Goal: Task Accomplishment & Management: Complete application form

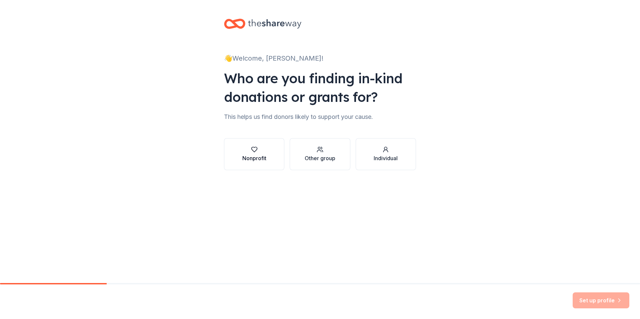
click at [253, 152] on icon "button" at bounding box center [254, 149] width 7 height 7
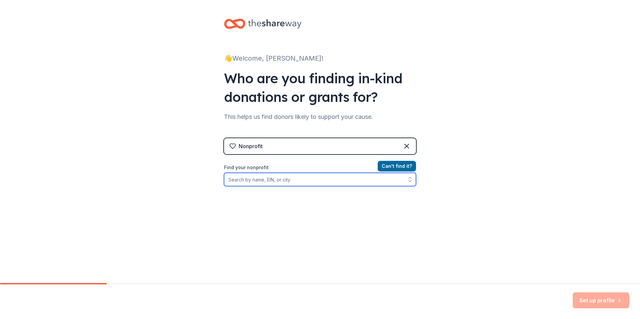
click at [253, 180] on input "Find your nonprofit" at bounding box center [320, 179] width 192 height 13
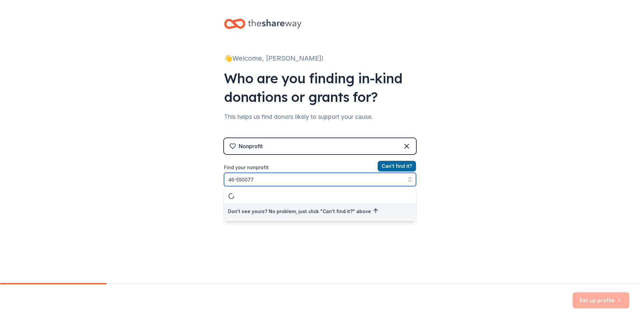
type input "[US_EMPLOYER_IDENTIFICATION_NUMBER]"
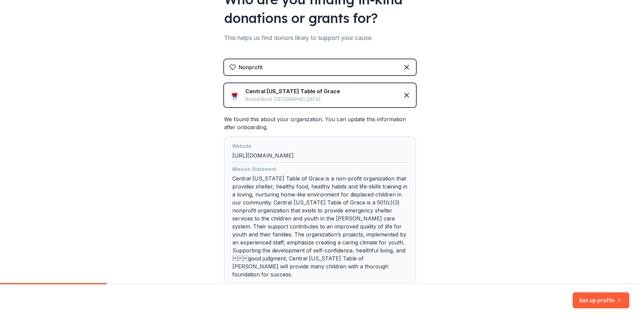
scroll to position [120, 0]
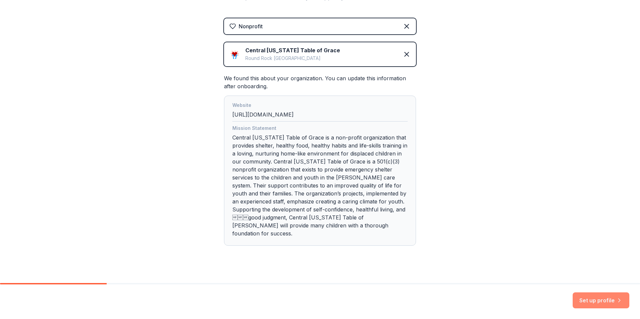
click at [584, 304] on button "Set up profile" at bounding box center [600, 301] width 57 height 16
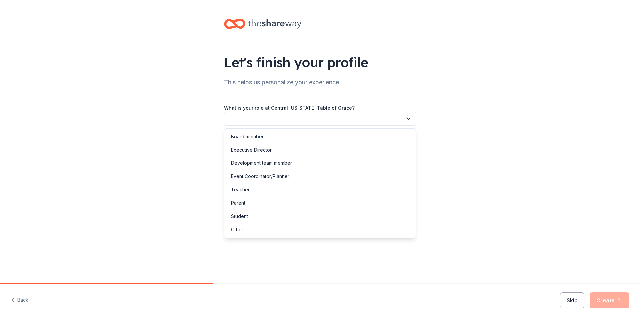
click at [297, 113] on button "button" at bounding box center [320, 119] width 192 height 14
click at [266, 151] on div "Executive Director" at bounding box center [251, 150] width 41 height 8
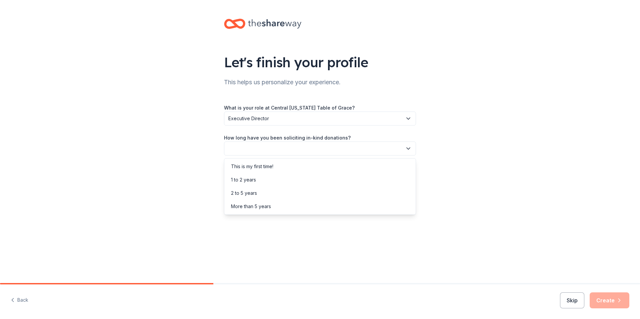
click at [266, 151] on button "button" at bounding box center [320, 149] width 192 height 14
click at [263, 209] on div "More than 5 years" at bounding box center [251, 207] width 40 height 8
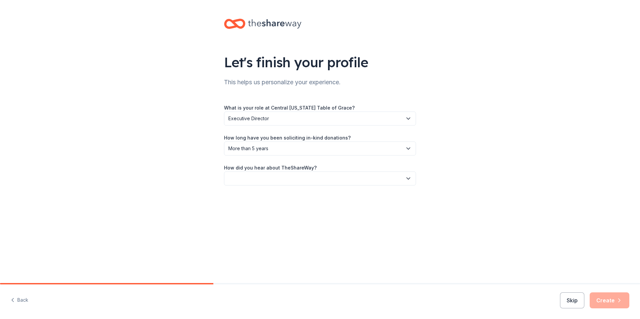
click at [319, 174] on button "button" at bounding box center [320, 179] width 192 height 14
drag, startPoint x: 239, startPoint y: 247, endPoint x: 417, endPoint y: 209, distance: 182.8
click at [250, 246] on div "Other" at bounding box center [320, 249] width 189 height 13
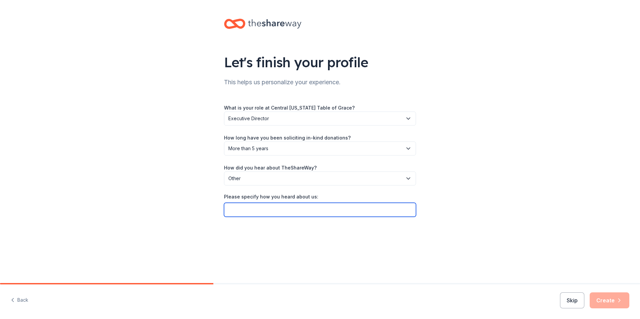
click at [363, 208] on input "Please specify how you heard about us:" at bounding box center [320, 210] width 192 height 14
type input "previous organization"
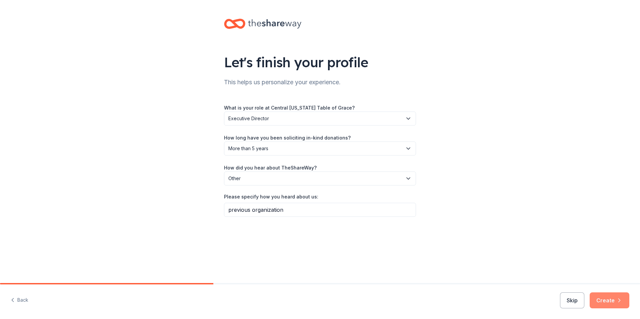
click at [600, 302] on button "Create" at bounding box center [609, 301] width 40 height 16
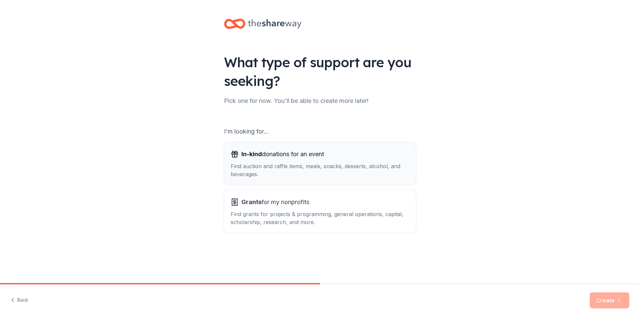
click at [282, 157] on span "In-kind donations for an event" at bounding box center [282, 154] width 83 height 11
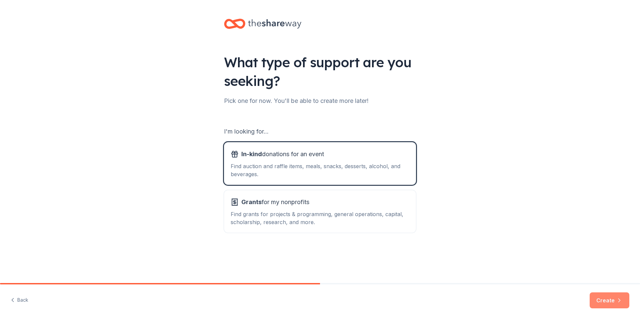
click at [603, 303] on button "Create" at bounding box center [609, 301] width 40 height 16
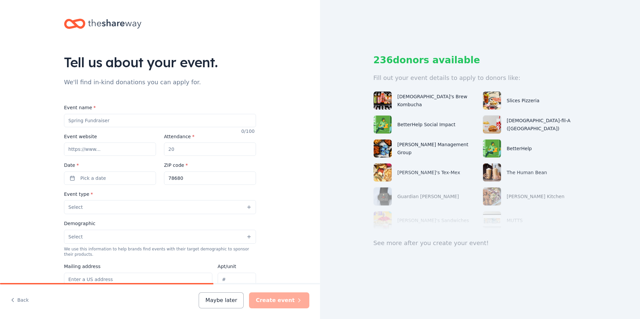
click at [122, 122] on input "Event name *" at bounding box center [160, 120] width 192 height 13
type input "[PERSON_NAME] Red Vest [DATE]"
click at [119, 151] on input "Event website" at bounding box center [110, 149] width 92 height 13
type input "[DOMAIN_NAME]"
click at [186, 152] on input "Attendance *" at bounding box center [210, 149] width 92 height 13
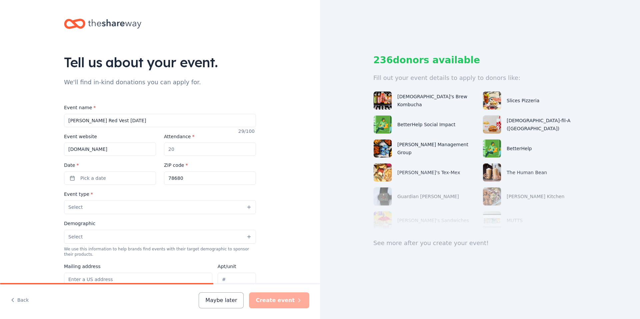
drag, startPoint x: 185, startPoint y: 151, endPoint x: 153, endPoint y: 149, distance: 32.0
click at [153, 149] on div "Event website [DOMAIN_NAME] Attendance * Date * Pick a date ZIP code * 78680" at bounding box center [160, 159] width 192 height 52
type input "50"
click at [106, 178] on button "Pick a date" at bounding box center [110, 178] width 92 height 13
click at [109, 282] on button "1" at bounding box center [108, 280] width 12 height 12
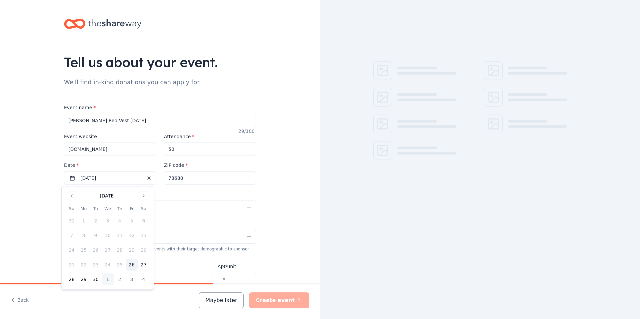
click at [189, 178] on input "78680" at bounding box center [210, 178] width 92 height 13
type input "78664"
click at [120, 208] on button "Select" at bounding box center [160, 207] width 192 height 14
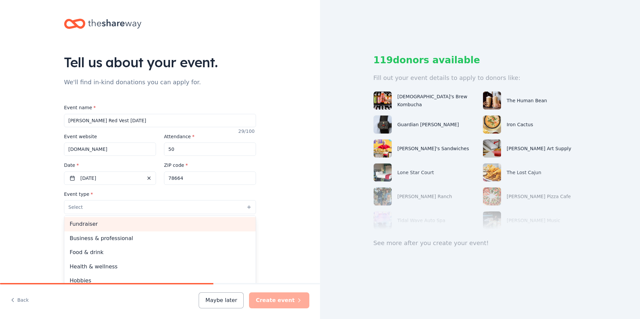
click at [83, 224] on span "Fundraiser" at bounding box center [160, 224] width 181 height 9
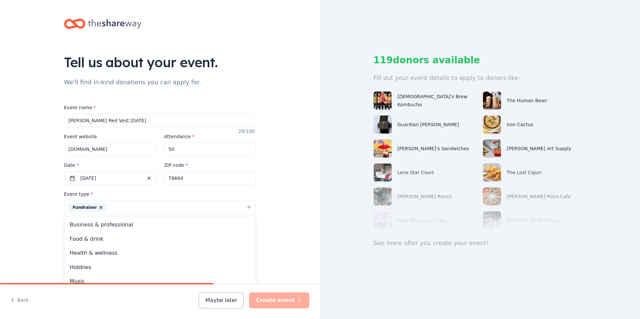
drag, startPoint x: 296, startPoint y: 236, endPoint x: 280, endPoint y: 232, distance: 16.5
click at [296, 236] on div "Tell us about your event. We'll find in-kind donations you can apply for. Event…" at bounding box center [160, 222] width 320 height 444
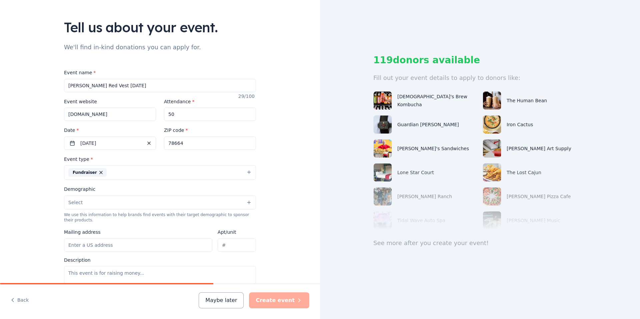
scroll to position [40, 0]
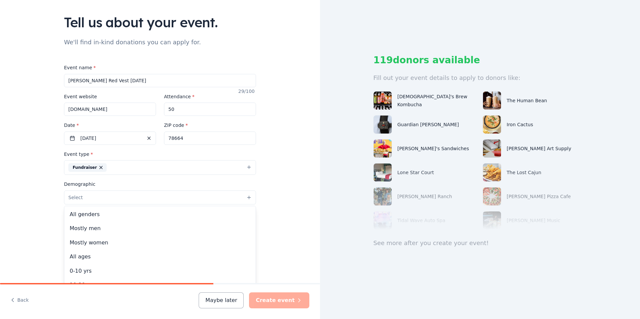
click at [87, 200] on button "Select" at bounding box center [160, 198] width 192 height 14
click at [87, 212] on span "All genders" at bounding box center [160, 214] width 181 height 9
click at [297, 218] on div "Tell us about your event. We'll find in-kind donations you can apply for. Event…" at bounding box center [160, 182] width 320 height 445
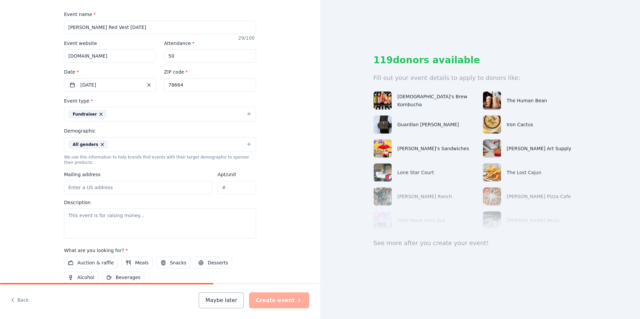
scroll to position [94, 0]
click at [93, 183] on input "Mailing address" at bounding box center [138, 186] width 148 height 13
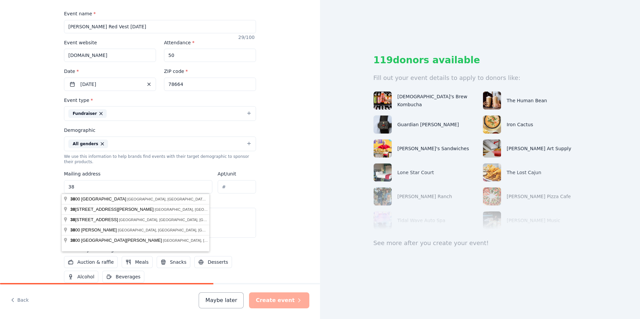
type input "3"
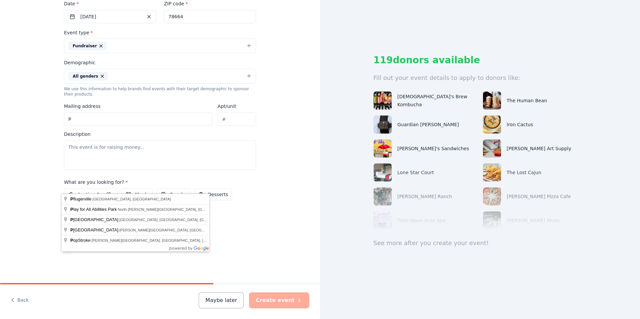
click at [97, 119] on input "P" at bounding box center [138, 119] width 148 height 13
type input "P"
type input "78680"
type input "P.O. Box 52"
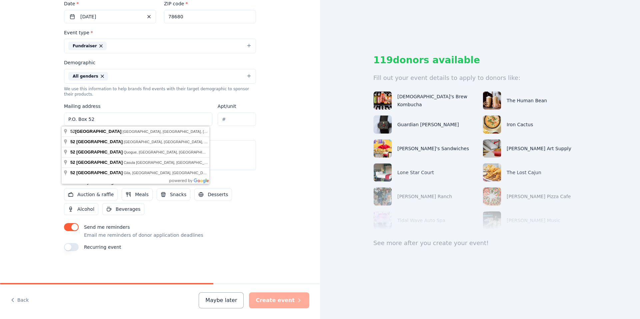
drag, startPoint x: 302, startPoint y: 176, endPoint x: 296, endPoint y: 175, distance: 5.7
click at [301, 176] on div "Tell us about your event. We'll find in-kind donations you can apply for. Event…" at bounding box center [160, 60] width 320 height 445
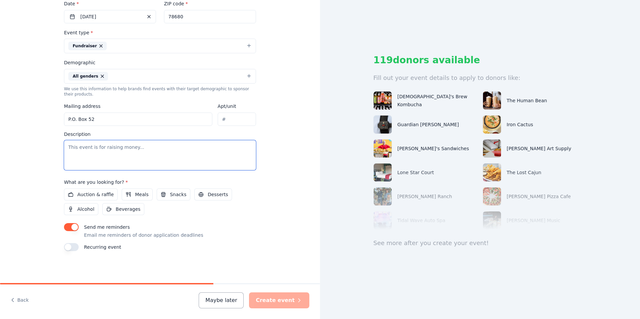
click at [96, 148] on textarea at bounding box center [160, 155] width 192 height 30
paste textarea "[PERSON_NAME] red vest associates from the [GEOGRAPHIC_DATA]\[GEOGRAPHIC_DATA] …"
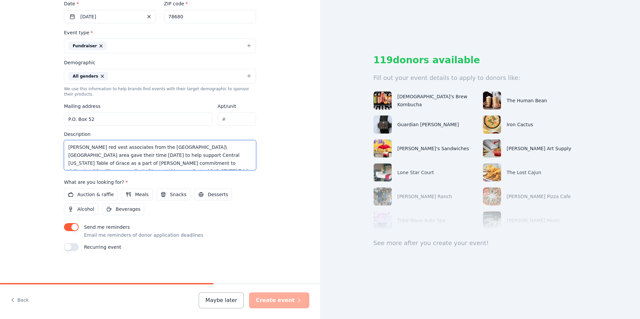
scroll to position [36, 0]
type textarea "[PERSON_NAME] red vest associates from the [GEOGRAPHIC_DATA]\[GEOGRAPHIC_DATA] …"
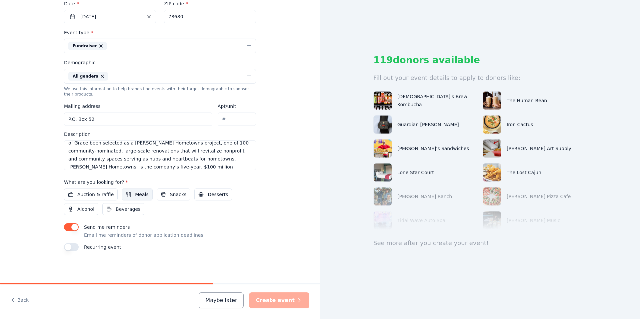
click at [130, 193] on button "Meals" at bounding box center [137, 195] width 31 height 12
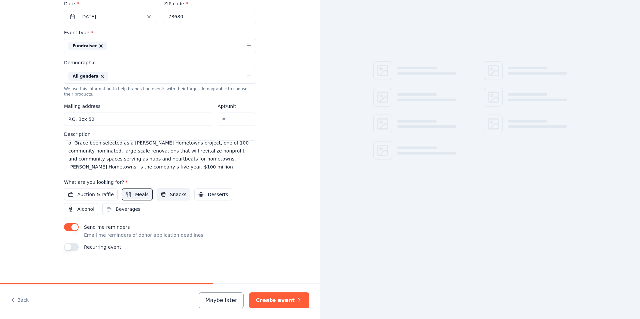
click at [170, 197] on span "Snacks" at bounding box center [178, 195] width 16 height 8
click at [129, 211] on span "Beverages" at bounding box center [128, 209] width 25 height 8
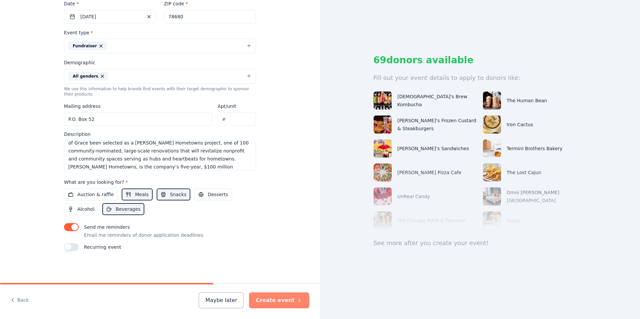
click at [277, 300] on button "Create event" at bounding box center [279, 301] width 60 height 16
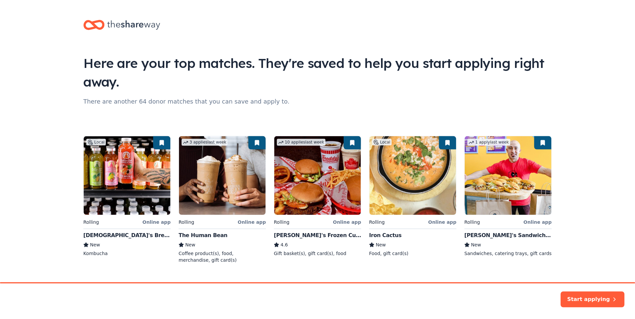
scroll to position [13, 0]
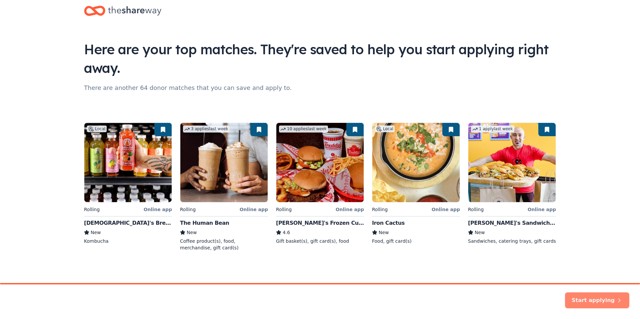
click at [579, 298] on button "Start applying" at bounding box center [597, 297] width 64 height 16
click at [579, 298] on div "Start applying" at bounding box center [597, 301] width 64 height 16
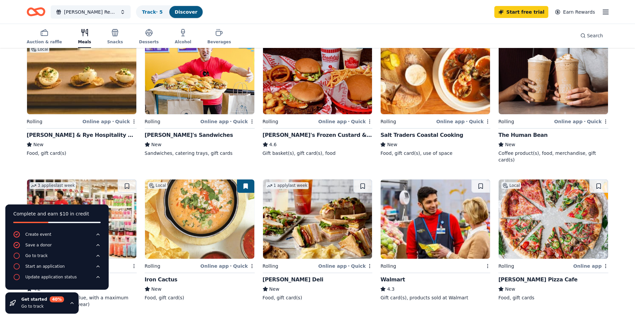
scroll to position [78, 0]
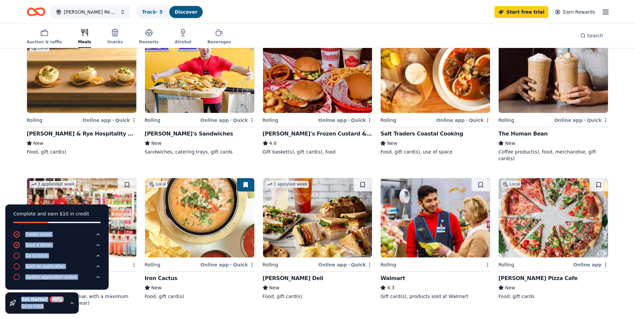
drag, startPoint x: 96, startPoint y: 210, endPoint x: 114, endPoint y: 276, distance: 68.8
click at [397, 224] on img at bounding box center [435, 217] width 109 height 79
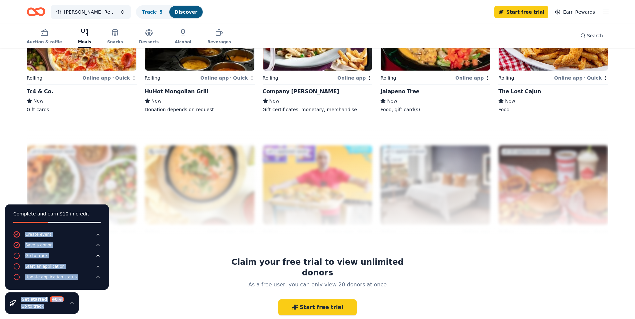
scroll to position [590, 0]
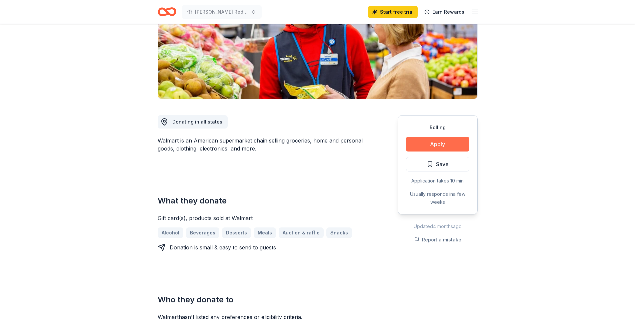
scroll to position [108, 0]
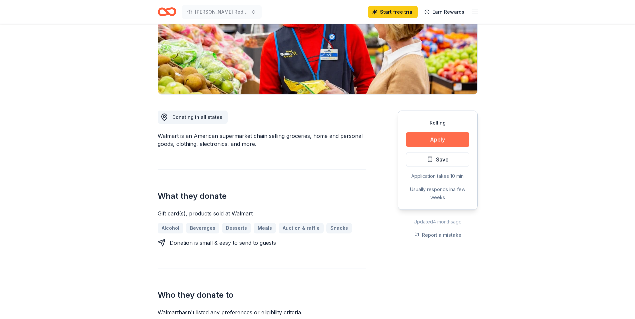
click at [418, 140] on button "Apply" at bounding box center [437, 139] width 63 height 15
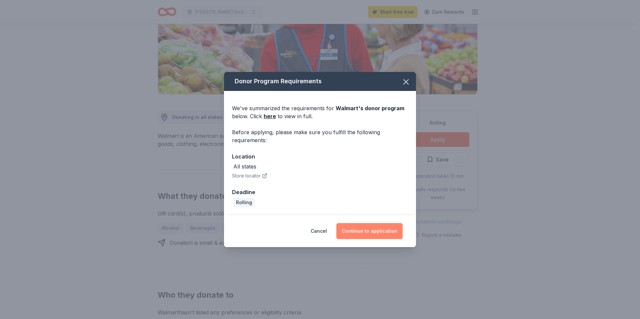
click at [367, 228] on button "Continue to application" at bounding box center [369, 231] width 66 height 16
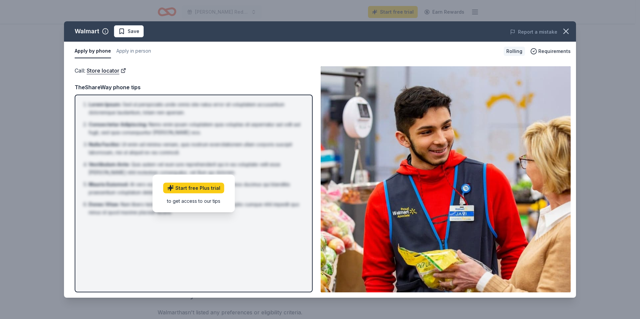
drag, startPoint x: 568, startPoint y: 34, endPoint x: 418, endPoint y: 13, distance: 151.0
click at [559, 33] on button "button" at bounding box center [565, 31] width 15 height 15
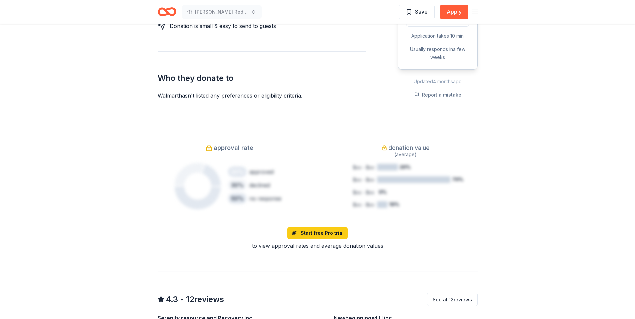
scroll to position [326, 0]
